Goal: Check status: Check status

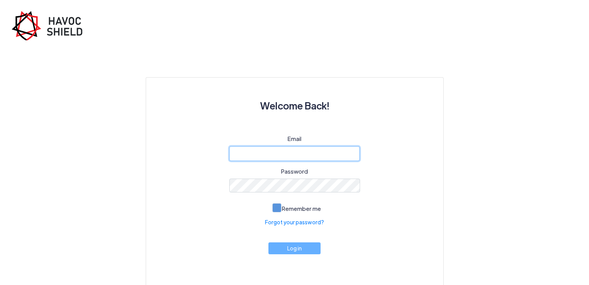
type input "cyber@ijk.international"
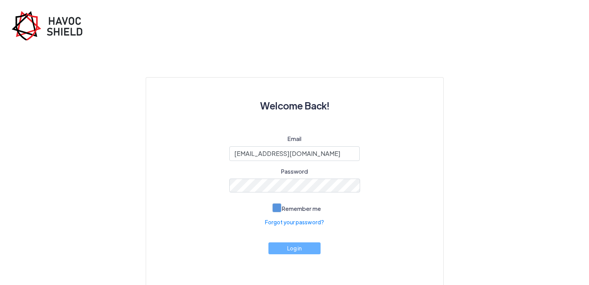
click at [272, 205] on span at bounding box center [276, 207] width 9 height 9
click at [0, 0] on input "Remember me" at bounding box center [0, 0] width 0 height 0
click at [267, 239] on div "Email cyber@ijk.international Password Remember me Forgot your password? Log in" at bounding box center [295, 202] width 260 height 136
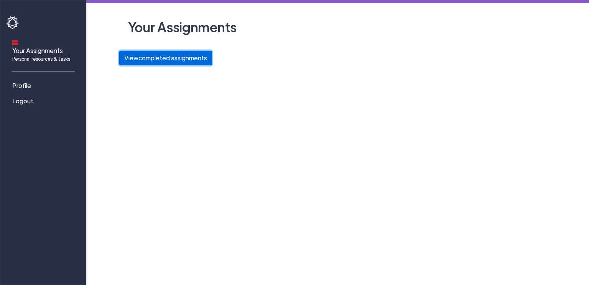
click at [138, 55] on button "View completed assignments" at bounding box center [165, 58] width 93 height 15
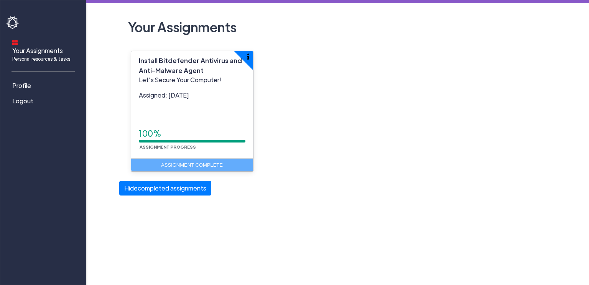
click at [107, 74] on main "Your Assignments Install Bitdefender Antivirus and Anti-Malware Agent Let's Sec…" at bounding box center [337, 97] width 503 height 195
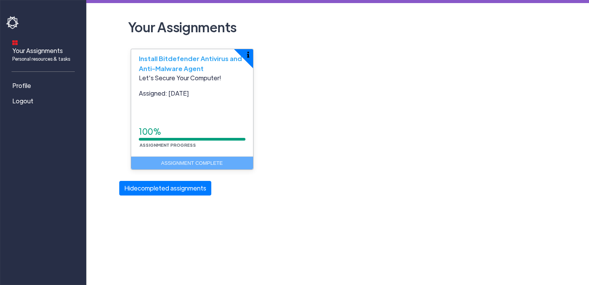
click at [212, 145] on div "100% Assignment Progress" at bounding box center [192, 136] width 107 height 23
click at [247, 56] on button "button" at bounding box center [253, 49] width 38 height 38
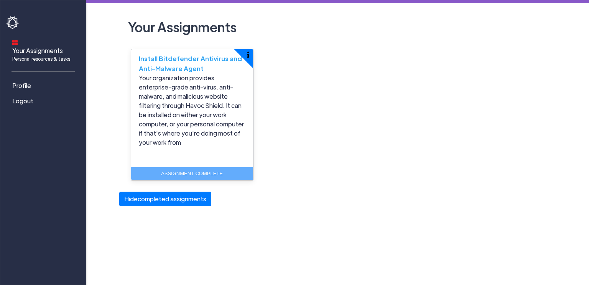
click at [170, 64] on span "Install Bitdefender Antivirus and Anti-Malware Agent" at bounding box center [190, 63] width 103 height 18
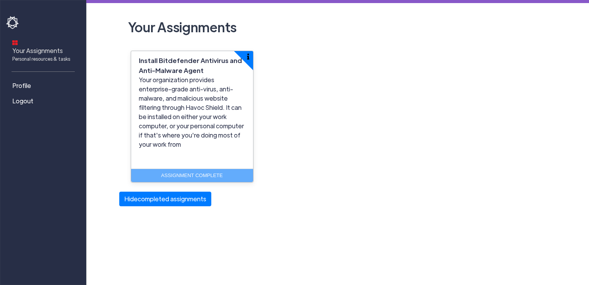
click at [44, 46] on span "Your Assignments Personal resources & tasks" at bounding box center [41, 54] width 58 height 16
